Goal: Task Accomplishment & Management: Manage account settings

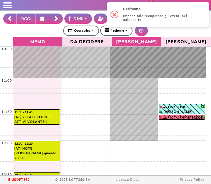
select select "*"
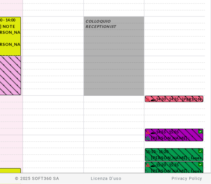
scroll to position [73, 0]
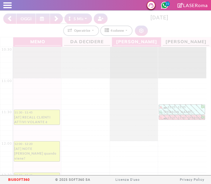
select select "*"
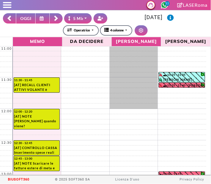
scroll to position [31, 0]
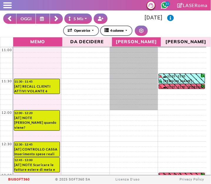
click at [31, 21] on button "OGGI" at bounding box center [26, 19] width 20 height 10
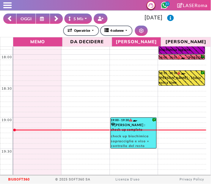
scroll to position [468, 0]
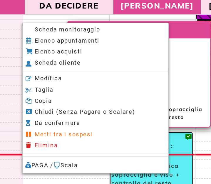
click at [94, 57] on span "Scheda monitoraggio" at bounding box center [86, 55] width 37 height 4
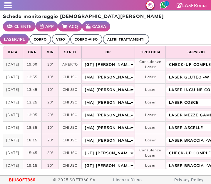
select select "**"
click at [130, 43] on link "ALTRI TRATTAMENTI" at bounding box center [126, 39] width 47 height 10
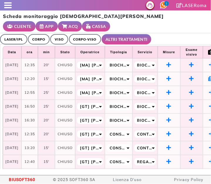
click at [5, 7] on span at bounding box center [8, 7] width 8 height 1
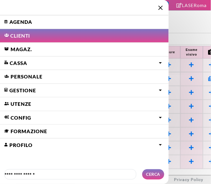
click at [14, 22] on link "Agenda" at bounding box center [84, 22] width 169 height 14
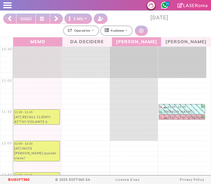
select select "*"
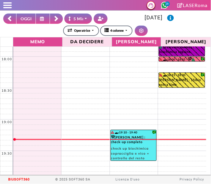
scroll to position [468, 0]
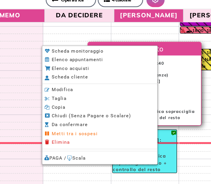
click at [69, 95] on span "Modifica" at bounding box center [75, 95] width 15 height 4
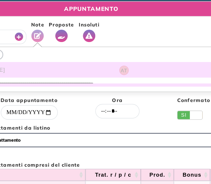
select select "*****"
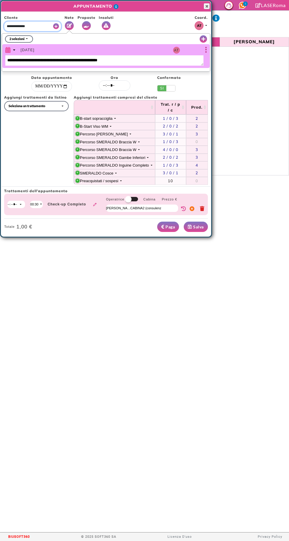
scroll to position [0, 0]
